Goal: Task Accomplishment & Management: Manage account settings

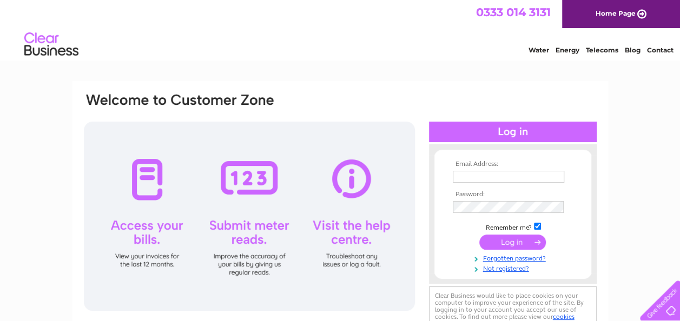
type input "jamescook67@virginmedia.com"
click at [515, 237] on input "submit" at bounding box center [512, 242] width 67 height 15
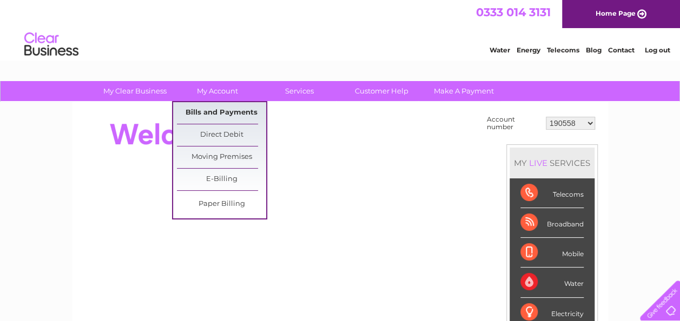
click at [232, 116] on link "Bills and Payments" at bounding box center [221, 113] width 89 height 22
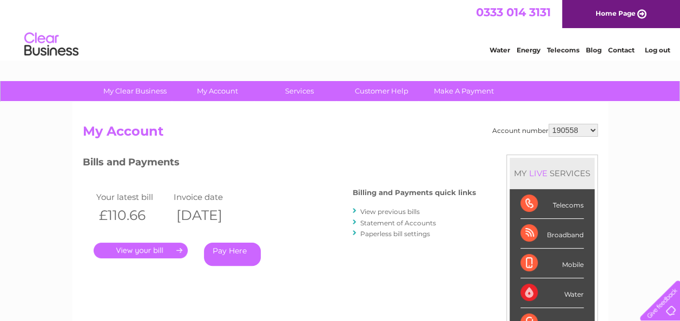
click at [592, 127] on select "190558 912849 921330 921768 1082467 1082468 30297036" at bounding box center [573, 130] width 49 height 13
select select "912849"
click at [549, 124] on select "190558 912849 921330 921768 1082467 1082468 30297036" at bounding box center [573, 130] width 49 height 13
click at [594, 127] on select "190558 912849 921330 921768 1082467 1082468 30297036" at bounding box center [573, 130] width 49 height 13
select select "921330"
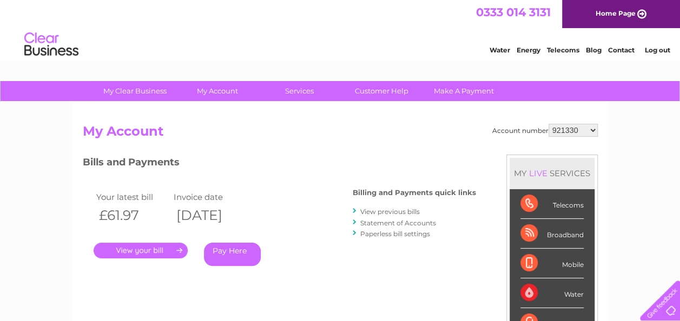
click at [549, 124] on select "190558 912849 921330 921768 1082467 1082468 30297036" at bounding box center [573, 130] width 49 height 13
click at [591, 129] on select "190558 912849 921330 921768 1082467 1082468 30297036" at bounding box center [573, 130] width 49 height 13
select select "921768"
click at [549, 124] on select "190558 912849 921330 921768 1082467 1082468 30297036" at bounding box center [573, 130] width 49 height 13
click at [151, 251] on link "." at bounding box center [141, 251] width 94 height 16
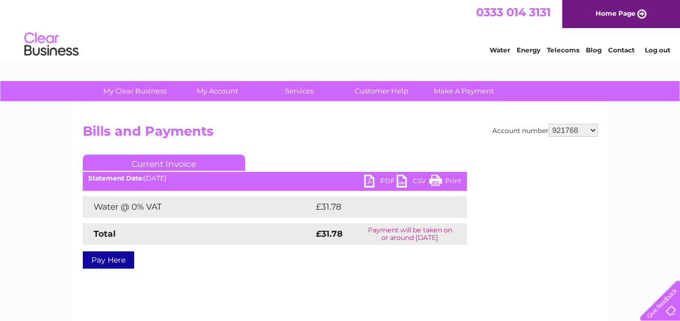
click at [368, 183] on link "PDF" at bounding box center [380, 183] width 32 height 16
click at [592, 133] on select "190558 912849 921330 921768 1082467 1082468 30297036" at bounding box center [573, 130] width 49 height 13
select select "1082467"
click at [549, 124] on select "190558 912849 921330 921768 1082467 1082468 30297036" at bounding box center [573, 130] width 49 height 13
click at [369, 179] on link "PDF" at bounding box center [380, 183] width 32 height 16
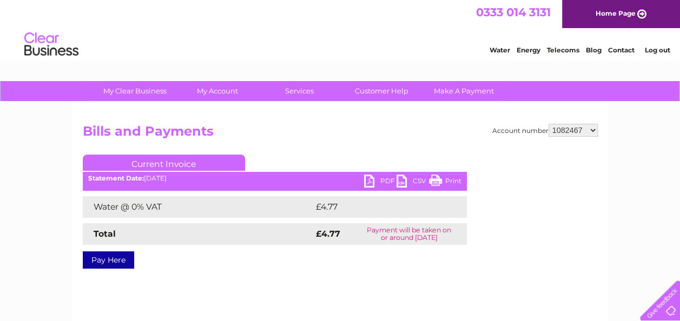
click at [593, 128] on select "190558 912849 921330 921768 1082467 1082468 30297036" at bounding box center [573, 130] width 49 height 13
select select "1082468"
click at [549, 124] on select "190558 912849 921330 921768 1082467 1082468 30297036" at bounding box center [573, 130] width 49 height 13
click at [653, 45] on li "Log out" at bounding box center [657, 50] width 32 height 14
click at [653, 48] on link "Log out" at bounding box center [656, 50] width 25 height 8
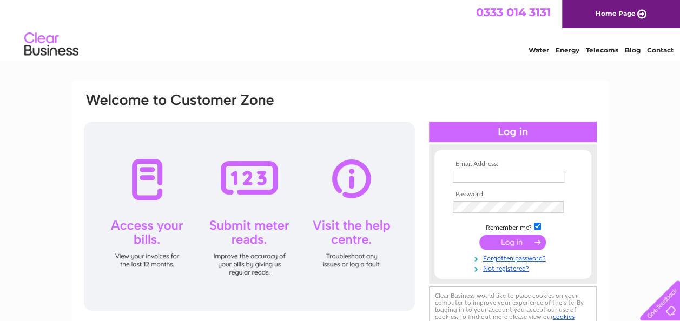
type input "jamescook67@virginmedia.com"
click at [515, 246] on input "submit" at bounding box center [512, 242] width 67 height 15
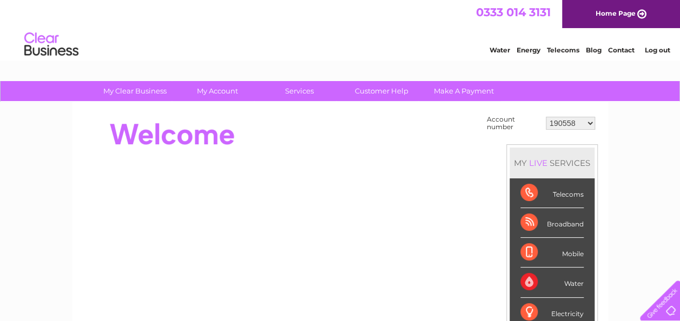
click at [587, 126] on select "190558 912849 921330 921768 1082467 1082468 30297036" at bounding box center [570, 123] width 49 height 13
select select "912849"
click at [546, 117] on select "190558 912849 921330 921768 1082467 1082468 30297036" at bounding box center [570, 123] width 49 height 13
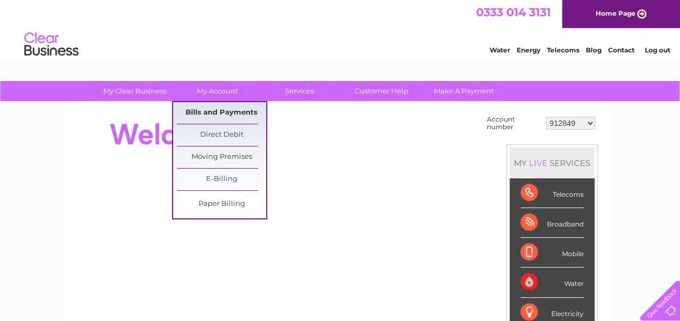
click at [222, 111] on link "Bills and Payments" at bounding box center [221, 113] width 89 height 22
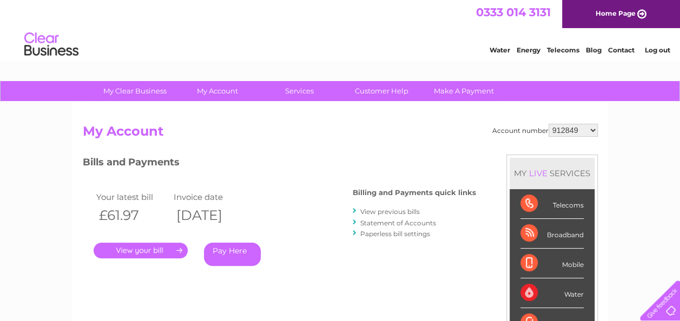
click at [591, 127] on select "190558 912849 921330 921768 1082467 1082468 30297036" at bounding box center [573, 130] width 49 height 13
click at [549, 124] on select "190558 912849 921330 921768 1082467 1082468 30297036" at bounding box center [573, 130] width 49 height 13
click at [136, 249] on link "." at bounding box center [141, 251] width 94 height 16
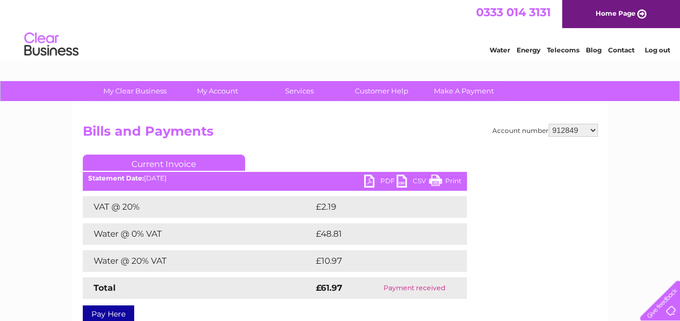
click at [366, 176] on link "PDF" at bounding box center [380, 183] width 32 height 16
click at [591, 130] on select "190558 912849 921330 921768 1082467 1082468 30297036" at bounding box center [573, 130] width 49 height 13
select select "921330"
click at [549, 124] on select "190558 912849 921330 921768 1082467 1082468 30297036" at bounding box center [573, 130] width 49 height 13
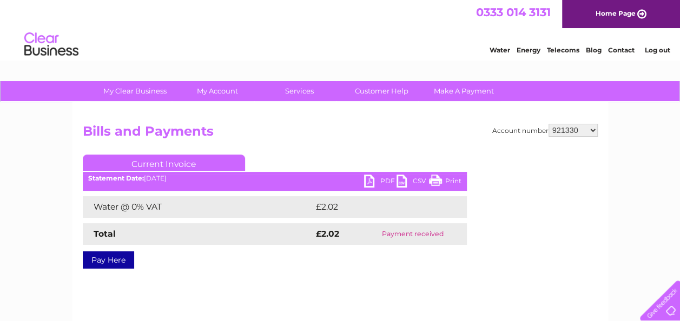
click at [369, 183] on link "PDF" at bounding box center [380, 183] width 32 height 16
click at [591, 130] on select "190558 912849 921330 921768 1082467 1082468 30297036" at bounding box center [573, 130] width 49 height 13
select select "921768"
click at [549, 124] on select "190558 912849 921330 921768 1082467 1082468 30297036" at bounding box center [573, 130] width 49 height 13
click at [592, 132] on select "190558 912849 921330 921768 1082467 1082468 30297036" at bounding box center [573, 130] width 49 height 13
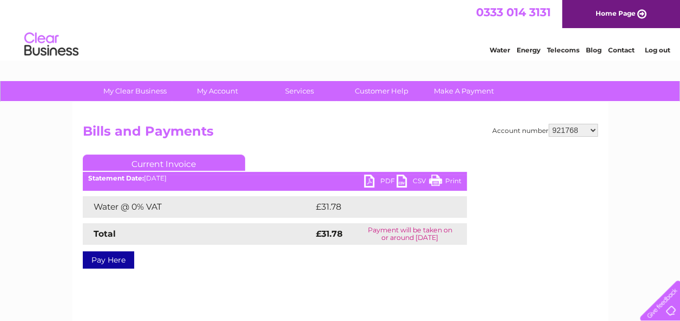
select select "1082467"
click at [549, 124] on select "190558 912849 921330 921768 1082467 1082468 30297036" at bounding box center [573, 130] width 49 height 13
click at [593, 127] on select "190558 912849 921330 921768 1082467 1082468 30297036" at bounding box center [573, 130] width 49 height 13
select select "1082468"
click at [549, 124] on select "190558 912849 921330 921768 1082467 1082468 30297036" at bounding box center [573, 130] width 49 height 13
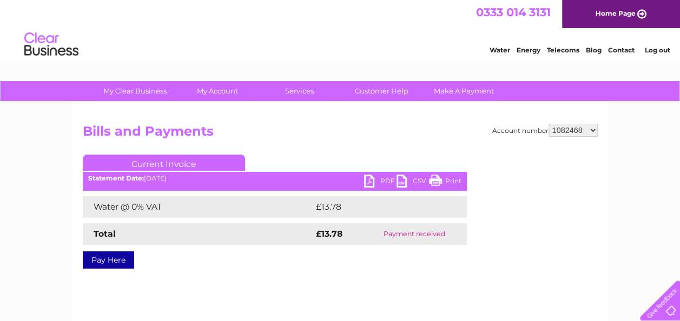
click at [371, 182] on link "PDF" at bounding box center [380, 183] width 32 height 16
click at [589, 131] on select "190558 912849 921330 921768 1082467 1082468 30297036" at bounding box center [573, 130] width 49 height 13
click at [594, 132] on select "190558 912849 921330 921768 1082467 1082468 30297036" at bounding box center [573, 130] width 49 height 13
click at [595, 128] on select "190558 912849 921330 921768 1082467 1082468 30297036" at bounding box center [573, 130] width 49 height 13
select select "912849"
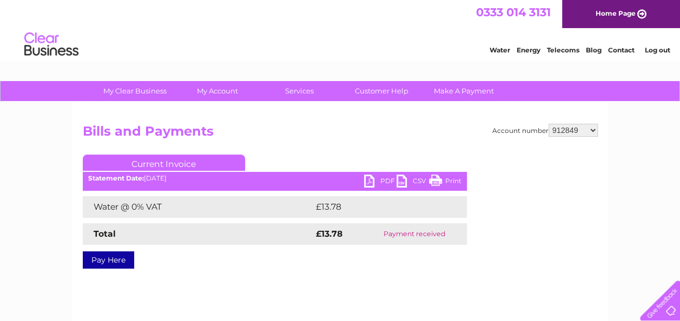
click at [549, 124] on select "190558 912849 921330 921768 1082467 1082468 30297036" at bounding box center [573, 130] width 49 height 13
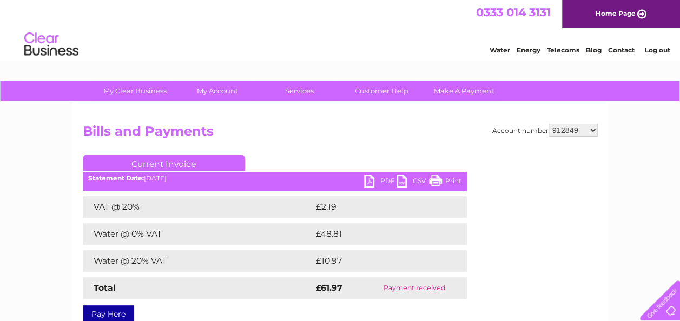
drag, startPoint x: 0, startPoint y: 0, endPoint x: 592, endPoint y: 130, distance: 605.9
click at [592, 130] on select "190558 912849 921330 921768 1082467 1082468 30297036" at bounding box center [573, 130] width 49 height 13
select select "921330"
click at [549, 124] on select "190558 912849 921330 921768 1082467 1082468 30297036" at bounding box center [573, 130] width 49 height 13
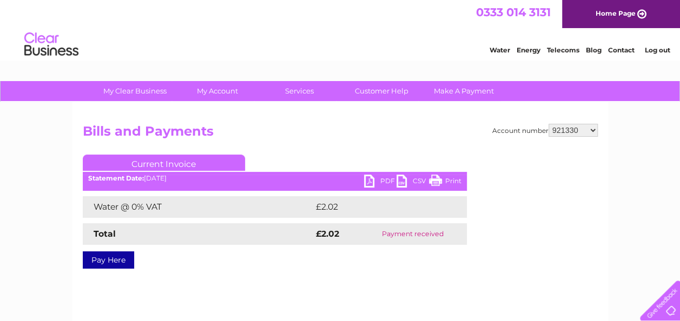
click at [591, 128] on select "190558 912849 921330 921768 1082467 1082468 30297036" at bounding box center [573, 130] width 49 height 13
select select "921768"
click at [549, 124] on select "190558 912849 921330 921768 1082467 1082468 30297036" at bounding box center [573, 130] width 49 height 13
click at [592, 127] on select "190558 912849 921330 921768 1082467 1082468 30297036" at bounding box center [573, 130] width 49 height 13
select select "1082468"
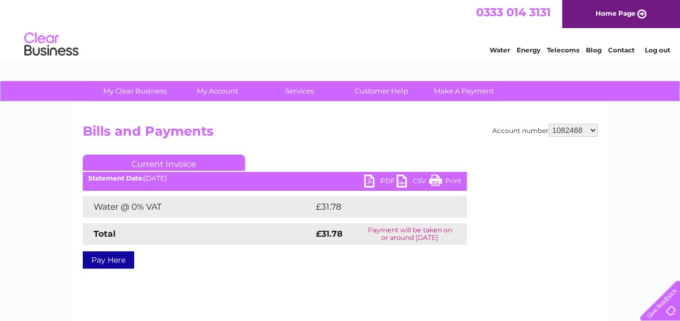
click at [549, 124] on select "190558 912849 921330 921768 1082467 1082468 30297036" at bounding box center [573, 130] width 49 height 13
click at [592, 127] on select "190558 912849 921330 921768 1082467 1082468 30297036" at bounding box center [573, 130] width 49 height 13
select select "921768"
click at [549, 124] on select "190558 912849 921330 921768 1082467 1082468 30297036" at bounding box center [573, 130] width 49 height 13
click at [651, 48] on link "Log out" at bounding box center [656, 50] width 25 height 8
